Goal: Check status: Check status

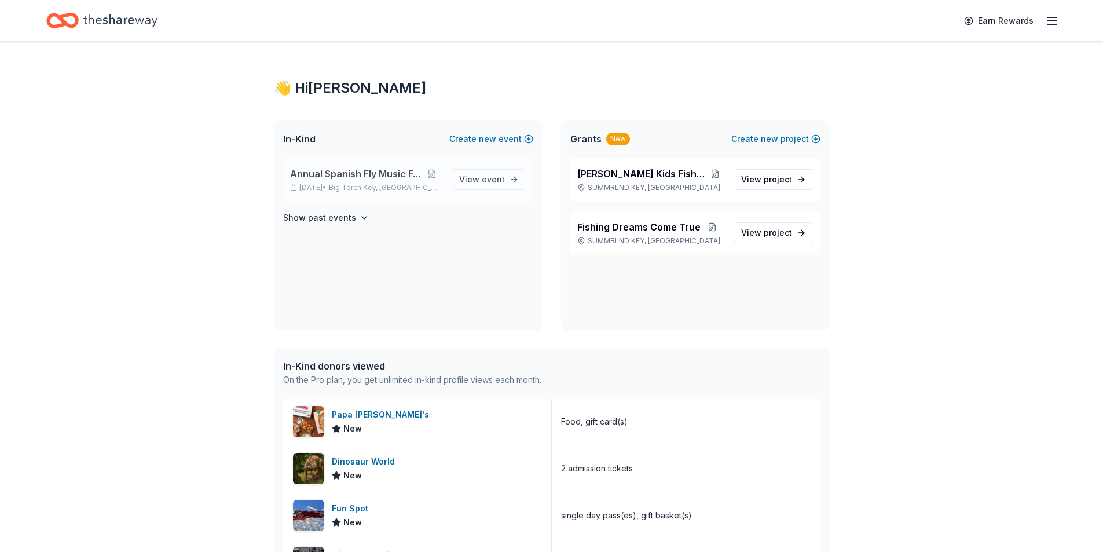
click at [339, 185] on p "[DATE] • [GEOGRAPHIC_DATA], [GEOGRAPHIC_DATA]" at bounding box center [366, 187] width 152 height 9
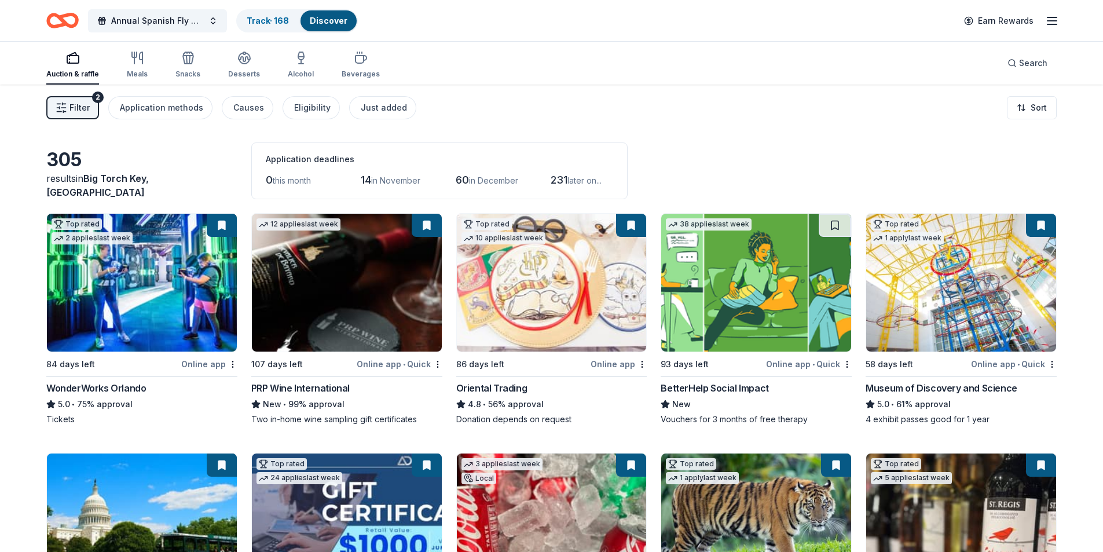
click at [1052, 22] on icon "button" at bounding box center [1052, 21] width 14 height 14
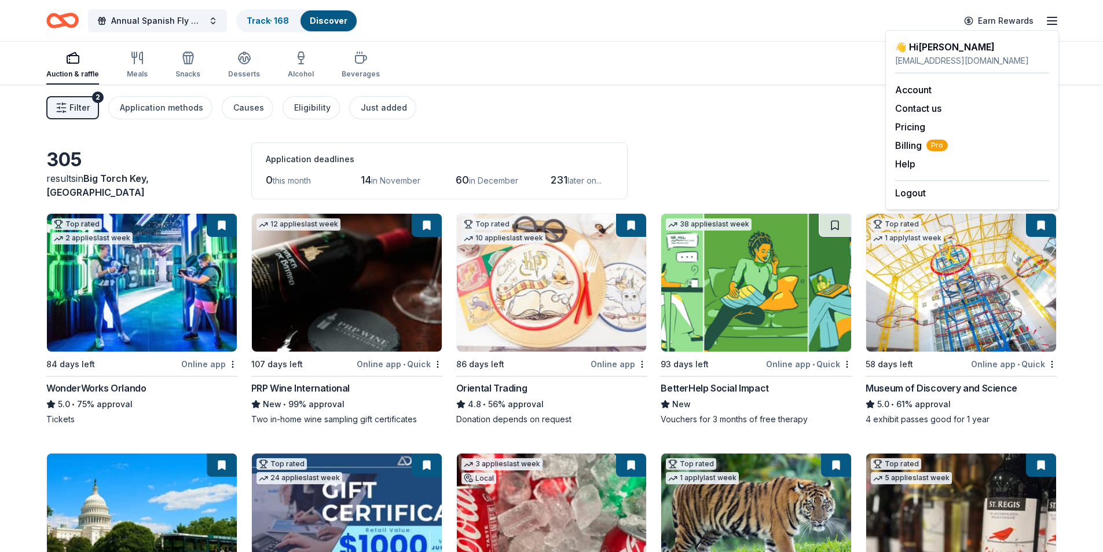
click at [695, 83] on div "Auction & raffle Meals Snacks Desserts Alcohol Beverages Search" at bounding box center [551, 63] width 1011 height 43
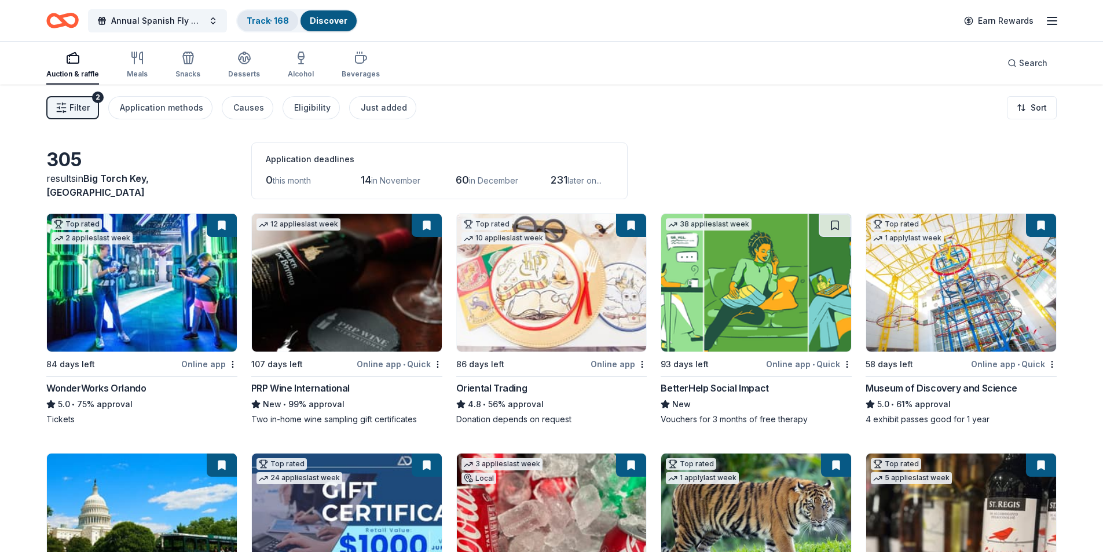
click at [257, 27] on div "Track · 168" at bounding box center [267, 20] width 61 height 21
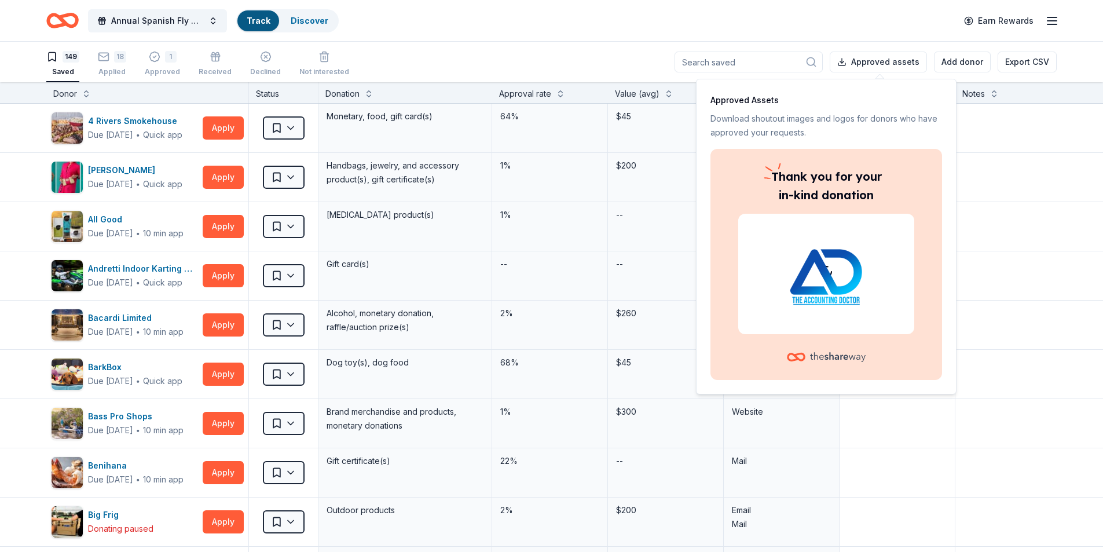
scroll to position [1, 0]
click at [295, 121] on html "Annual Spanish Fly Music Festival Track · 168 Discover Earn Rewards 149 Saved 1…" at bounding box center [551, 275] width 1103 height 552
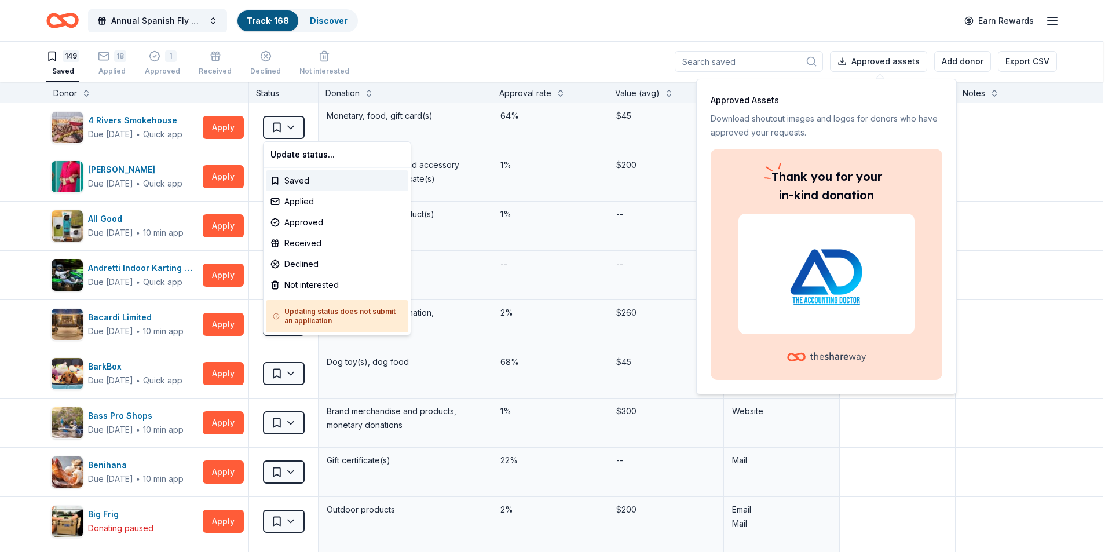
click at [574, 8] on html "Annual Spanish Fly Music Festival Track · 168 Discover Earn Rewards 149 Saved 1…" at bounding box center [556, 275] width 1112 height 552
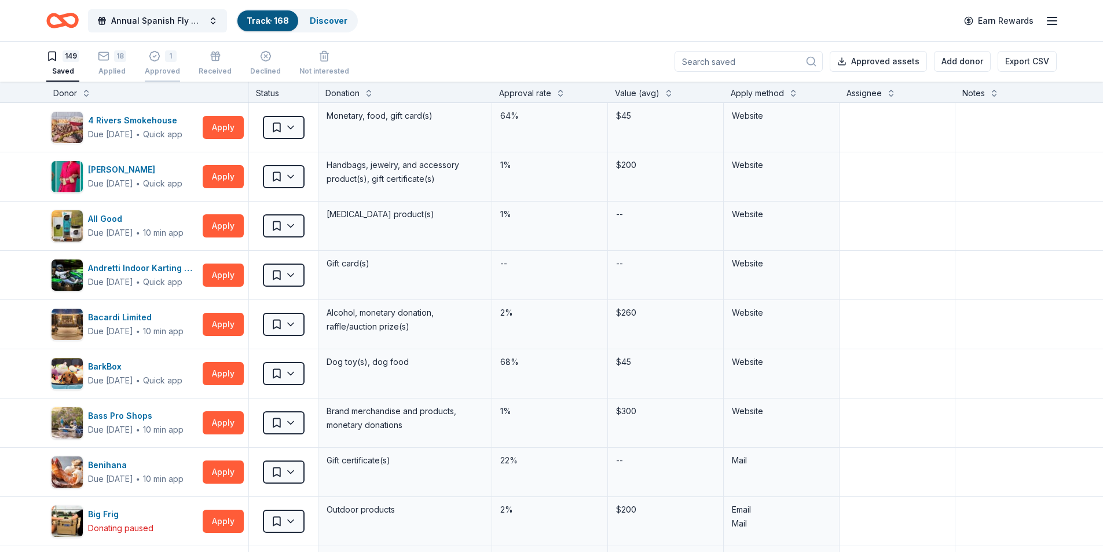
click at [152, 60] on icon "button" at bounding box center [155, 56] width 12 height 12
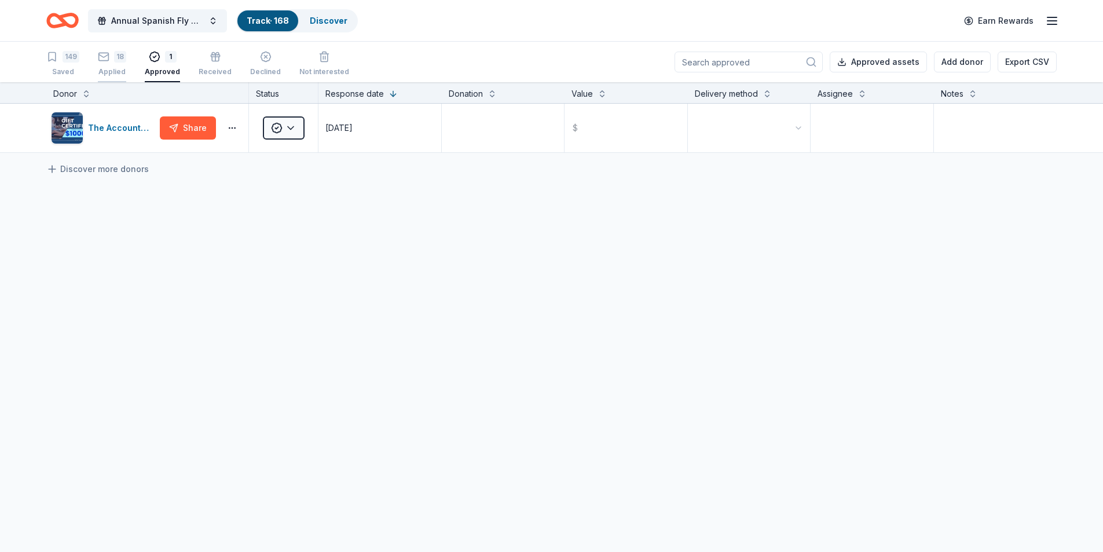
click at [106, 60] on rect "button" at bounding box center [104, 57] width 10 height 8
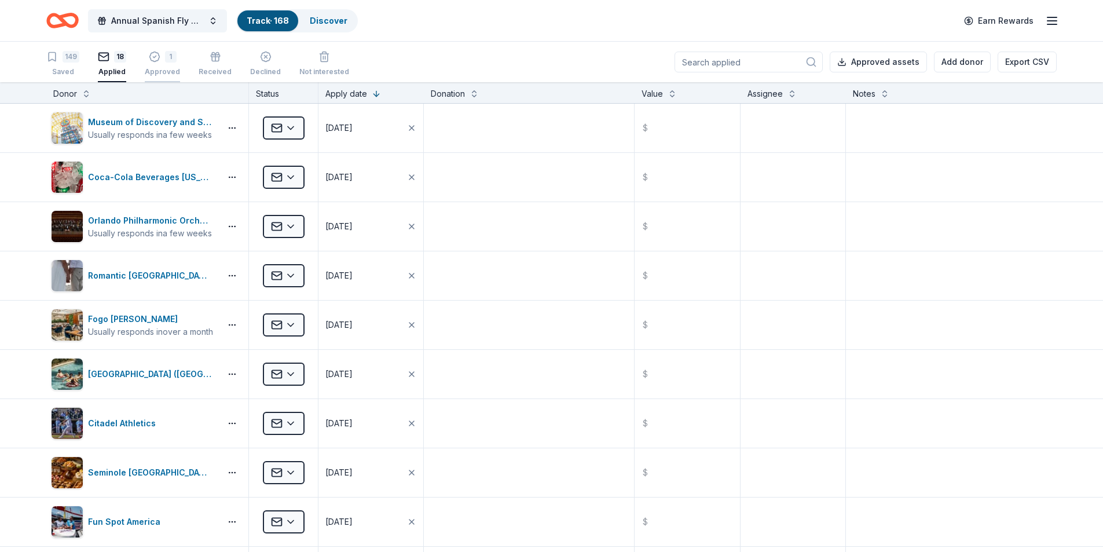
click at [152, 59] on icon "button" at bounding box center [155, 57] width 12 height 12
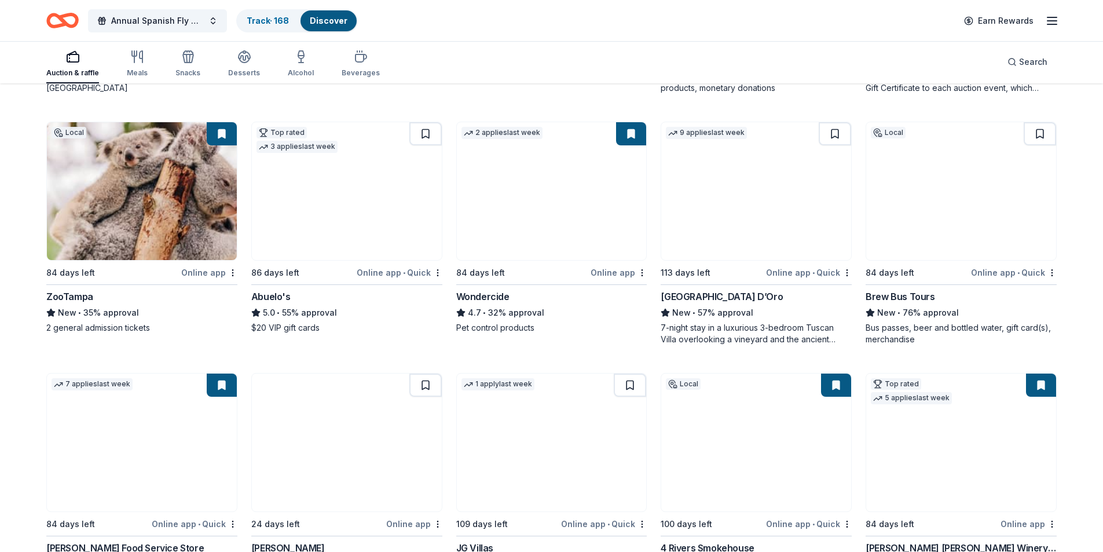
scroll to position [787, 0]
